Goal: Task Accomplishment & Management: Manage account settings

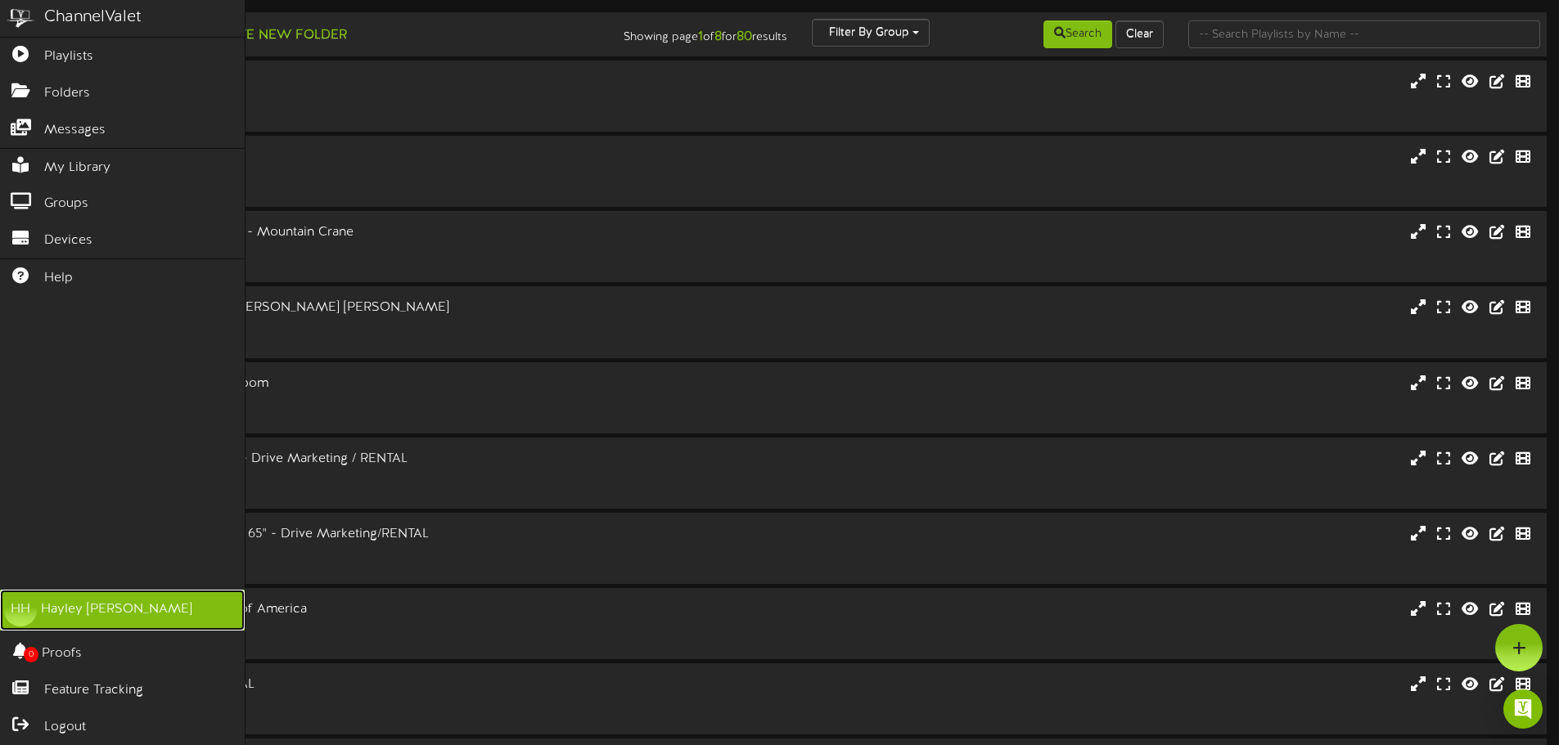
drag, startPoint x: 104, startPoint y: 612, endPoint x: 114, endPoint y: 601, distance: 14.5
click at [104, 612] on div "Hayley Hautau" at bounding box center [116, 609] width 151 height 19
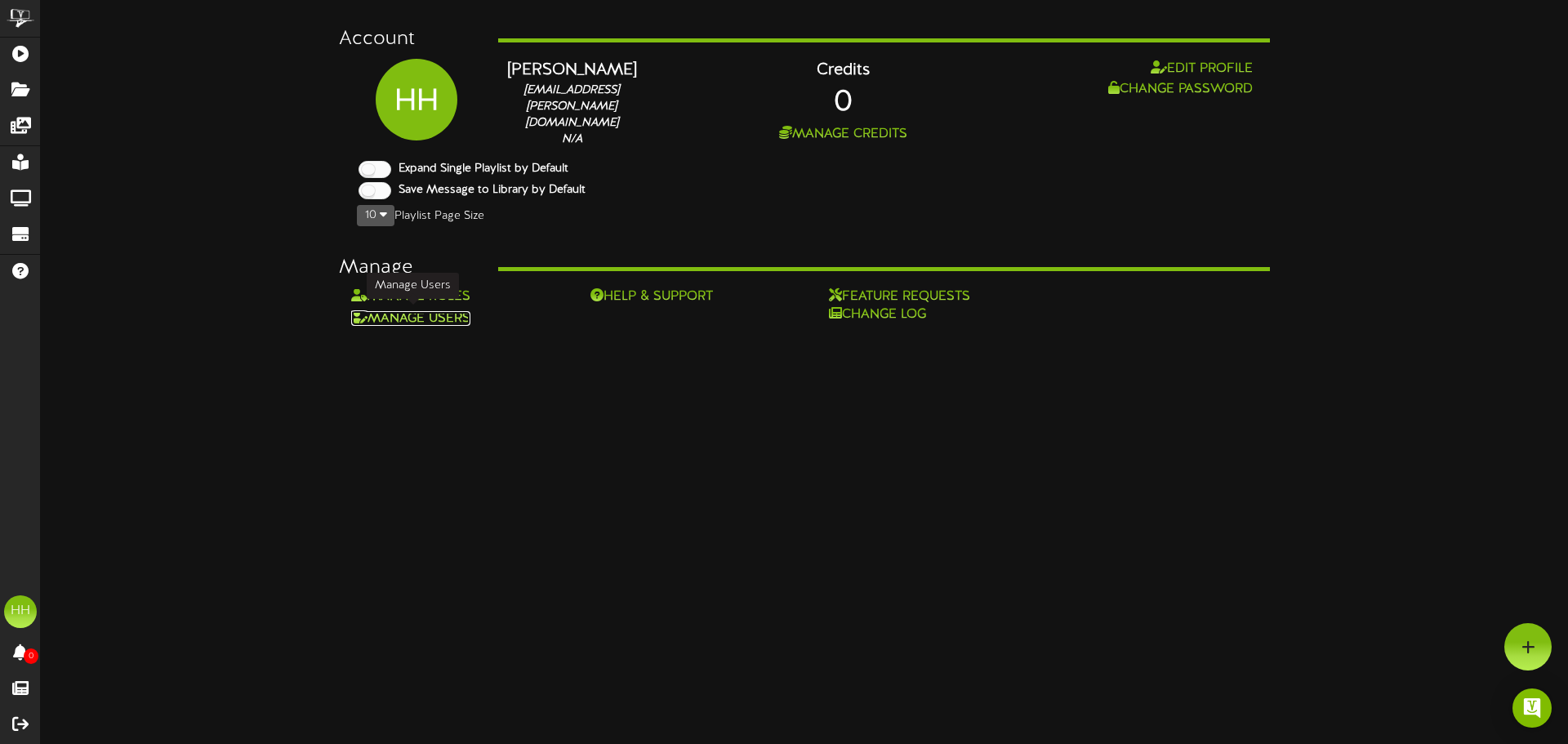
click at [420, 313] on link "Manage Users" at bounding box center [410, 319] width 119 height 15
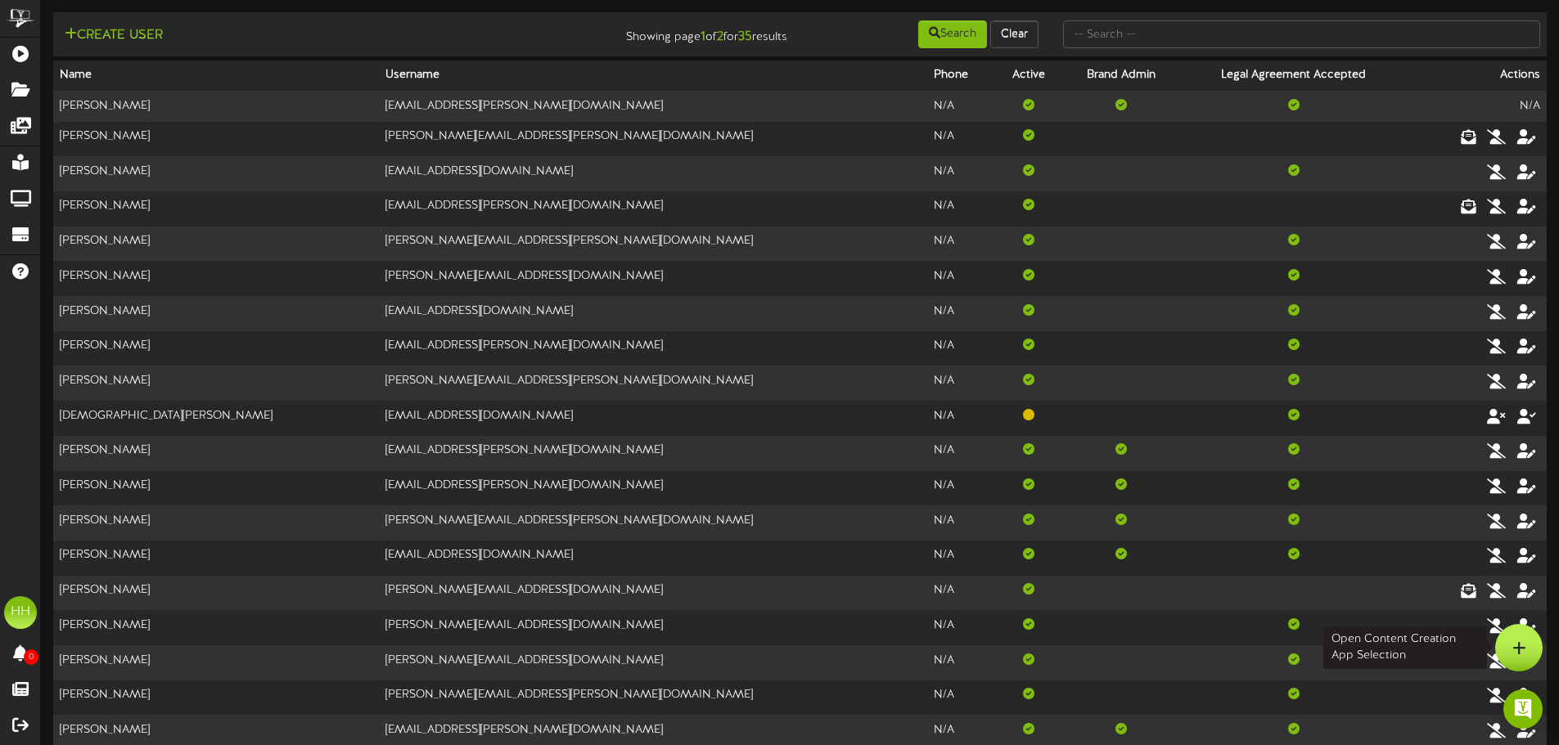
click at [1523, 645] on icon at bounding box center [1519, 648] width 14 height 15
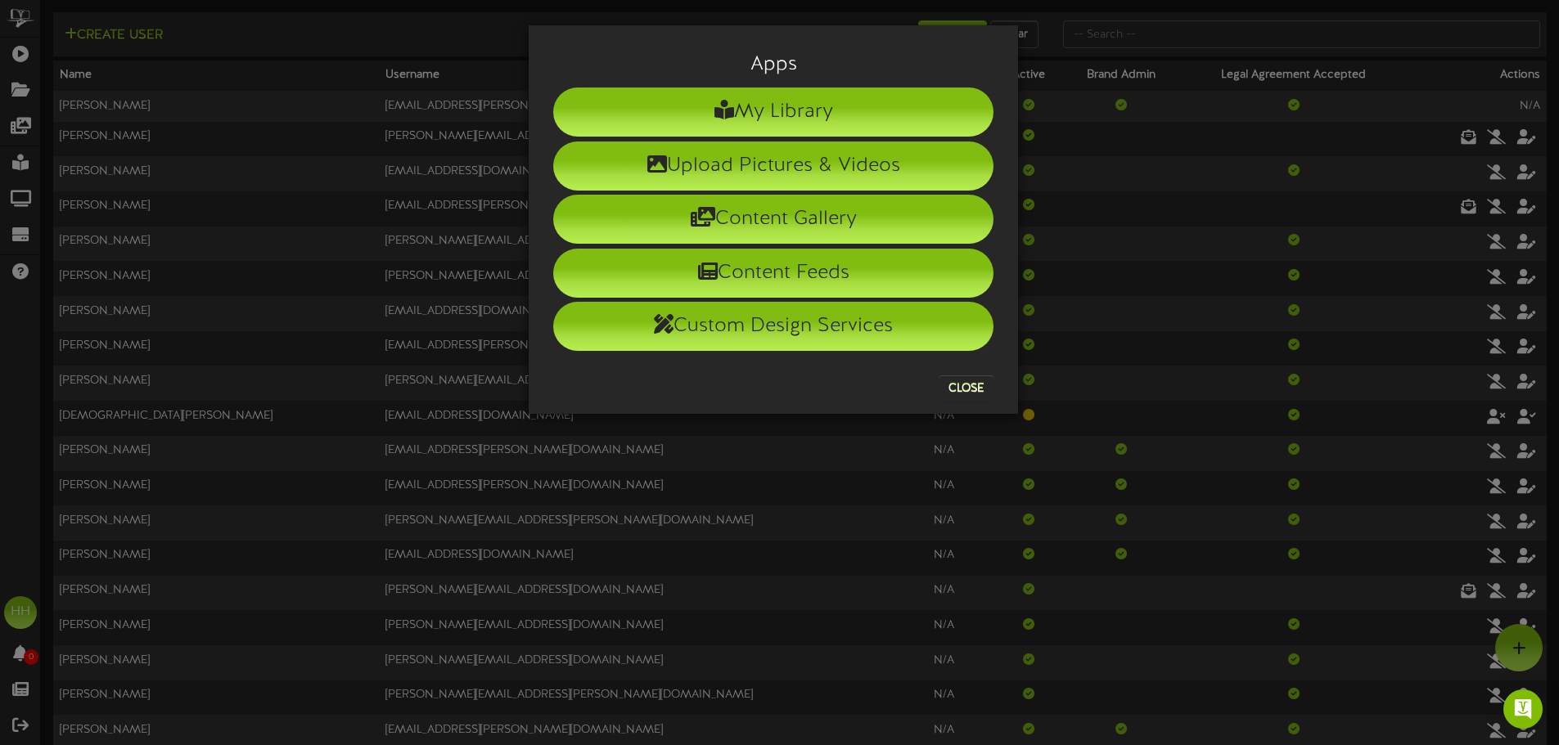
click at [1127, 406] on div "Apps My Library Upload Pictures & Videos Content Gallery Content Feeds Custom D…" at bounding box center [779, 372] width 1559 height 745
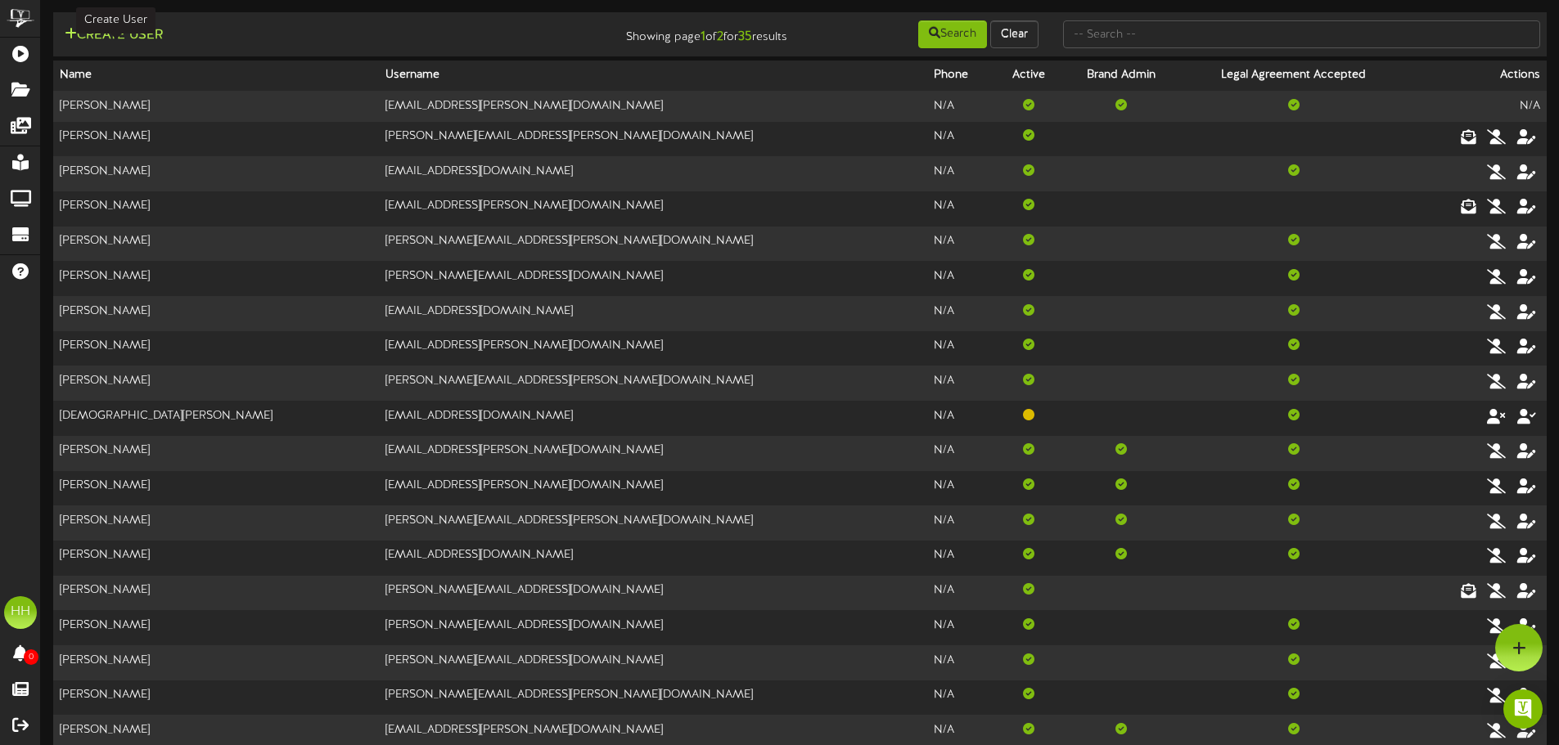
click at [92, 34] on button "Create User" at bounding box center [114, 35] width 108 height 20
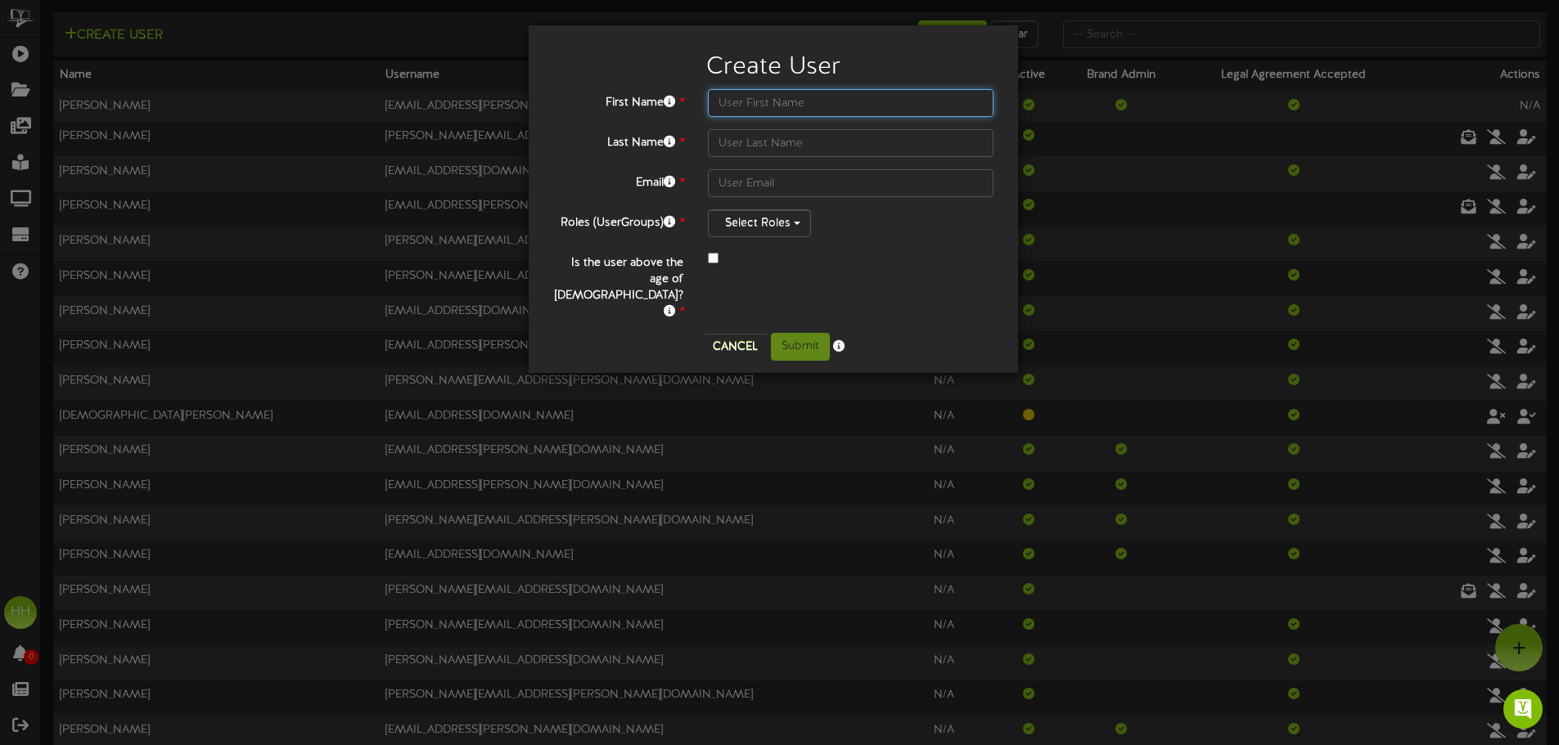
click at [751, 109] on input "text" at bounding box center [851, 103] width 286 height 28
click at [821, 101] on input "text" at bounding box center [851, 103] width 286 height 28
click at [793, 106] on input "text" at bounding box center [851, 103] width 286 height 28
type input "Hailey"
type input "Hendricks"
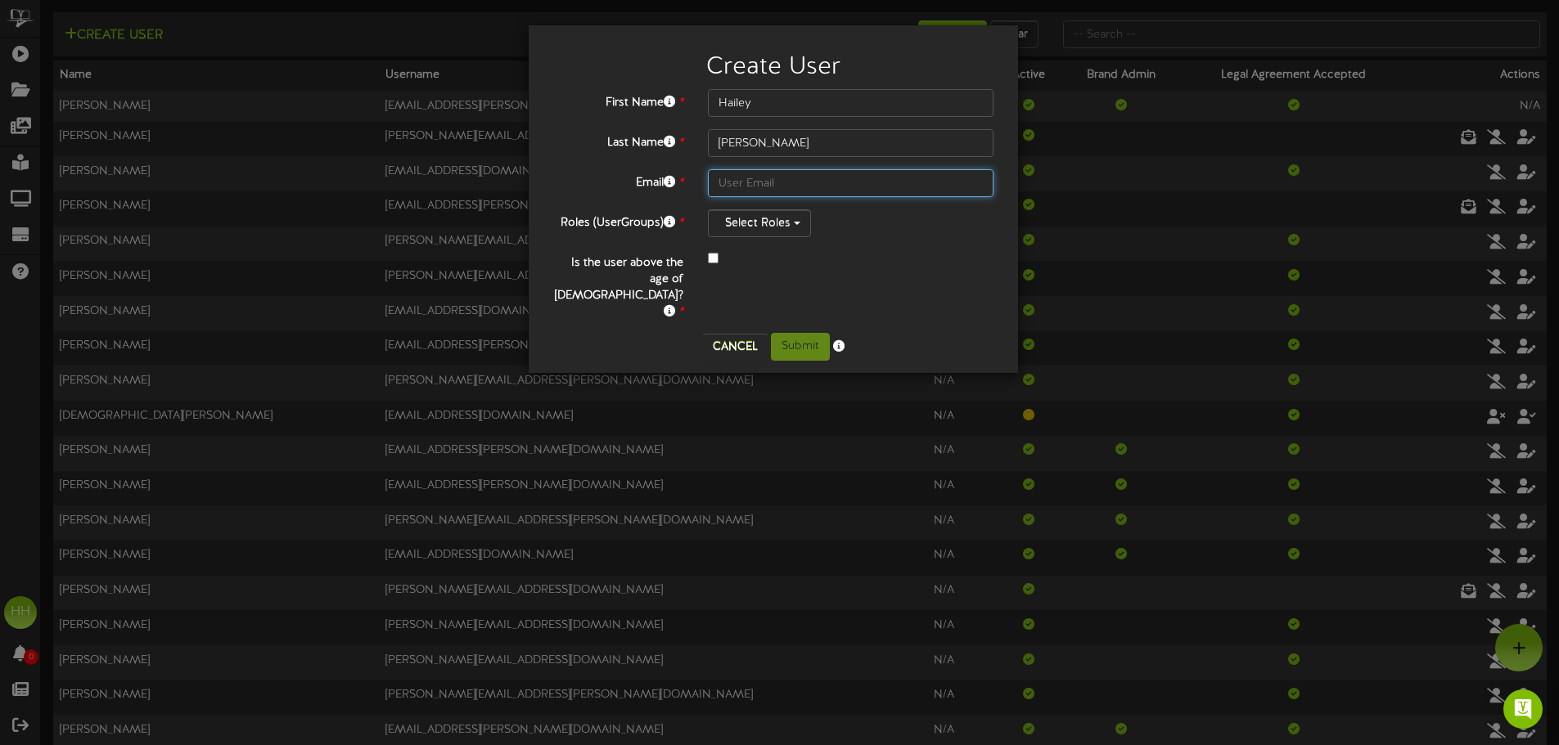
click at [783, 173] on input "text" at bounding box center [851, 183] width 286 height 28
paste input "hailey.hendricks@teamseg.com"
type input "hailey.hendricks@teamseg.com"
click at [765, 236] on button "Select Roles" at bounding box center [759, 223] width 103 height 28
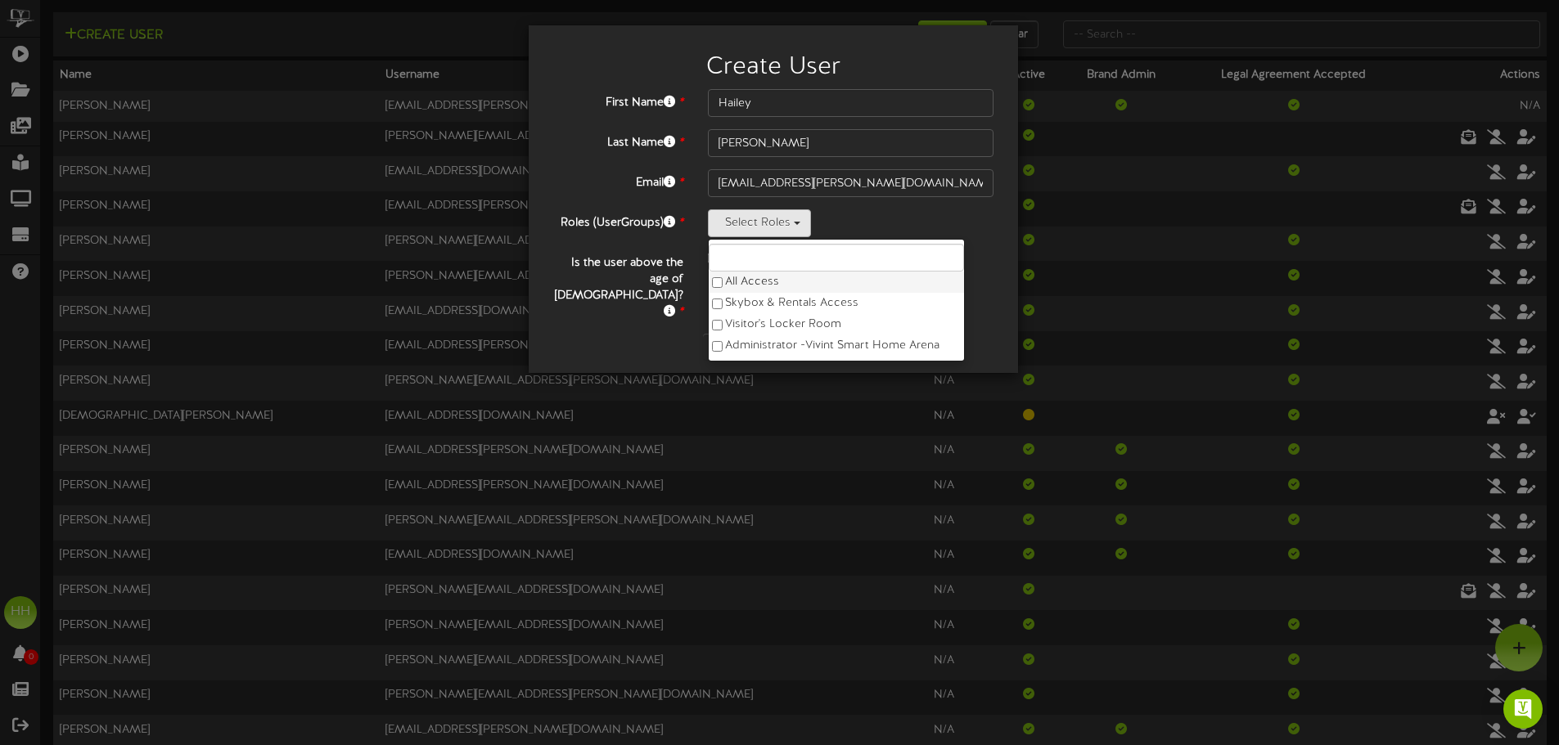
click at [755, 290] on label "All Access" at bounding box center [835, 282] width 255 height 21
click at [920, 218] on div "Select Roles All Access Skybox & Rentals Access Visitor's Locker Room Administr…" at bounding box center [851, 223] width 286 height 28
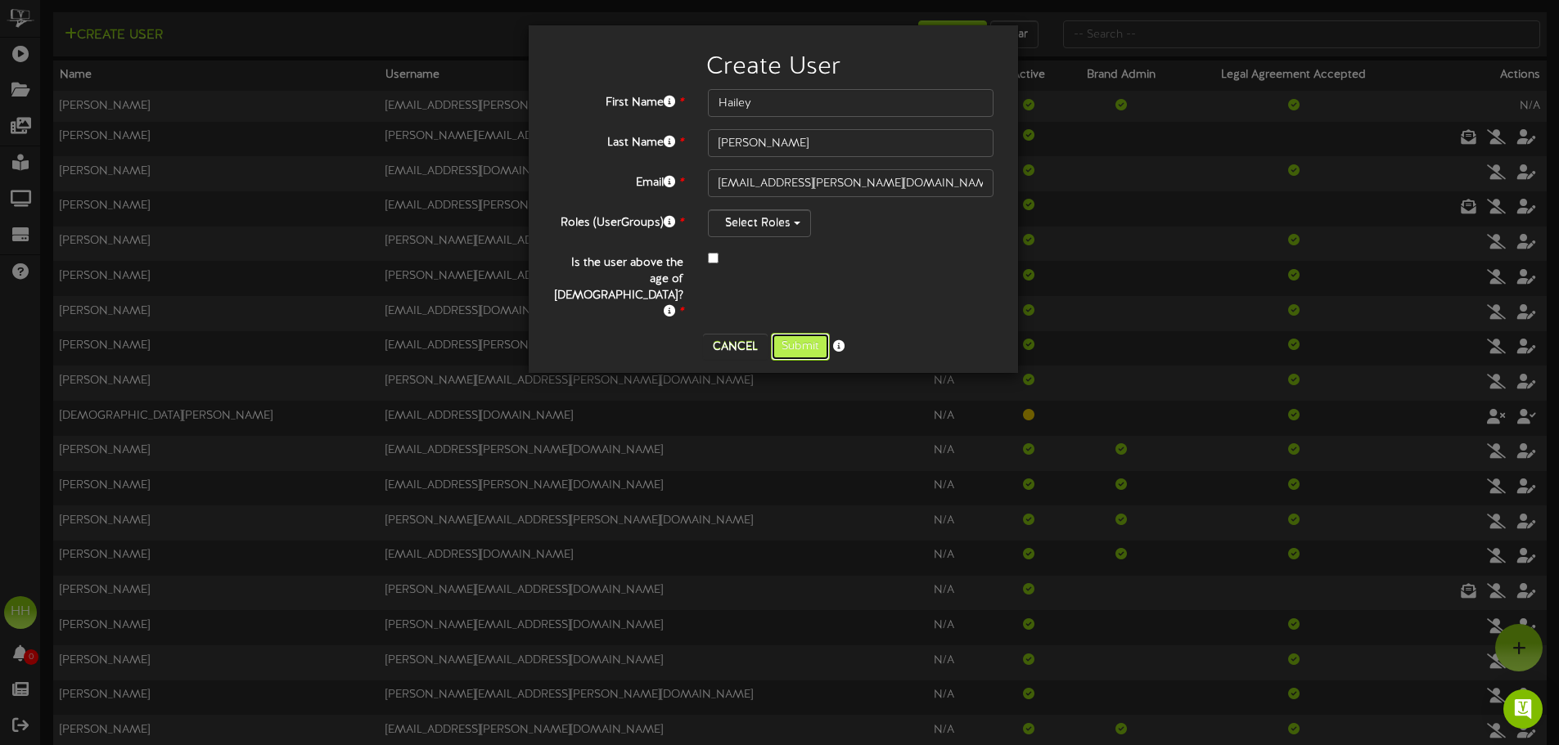
click at [805, 333] on button "Submit" at bounding box center [800, 347] width 59 height 28
